Goal: Task Accomplishment & Management: Manage account settings

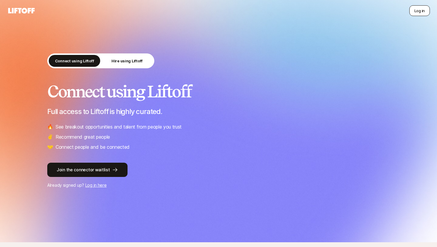
click at [419, 8] on button "Log in" at bounding box center [419, 10] width 21 height 11
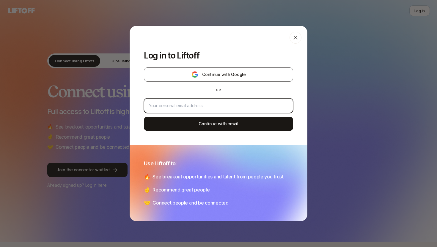
click at [218, 102] on input "email" at bounding box center [218, 105] width 139 height 7
click at [218, 109] on input "email" at bounding box center [218, 105] width 139 height 7
type input "[EMAIL_ADDRESS][DOMAIN_NAME]"
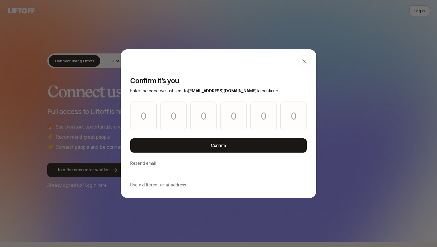
type input "5"
type input "7"
type input "2"
type input "1"
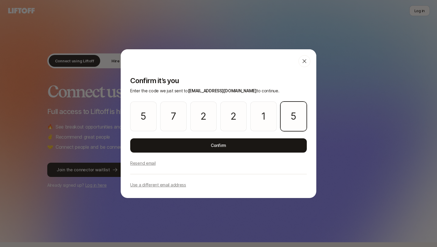
type input "5"
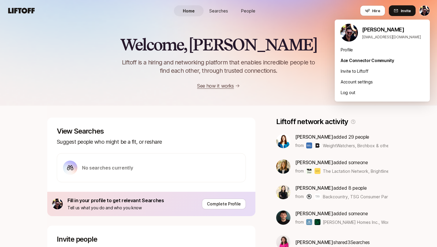
click at [421, 9] on html "Home Searches People Hire Home Searches People Hire Hire Invite Welcome, [PERSO…" at bounding box center [218, 123] width 437 height 247
